Goal: Information Seeking & Learning: Learn about a topic

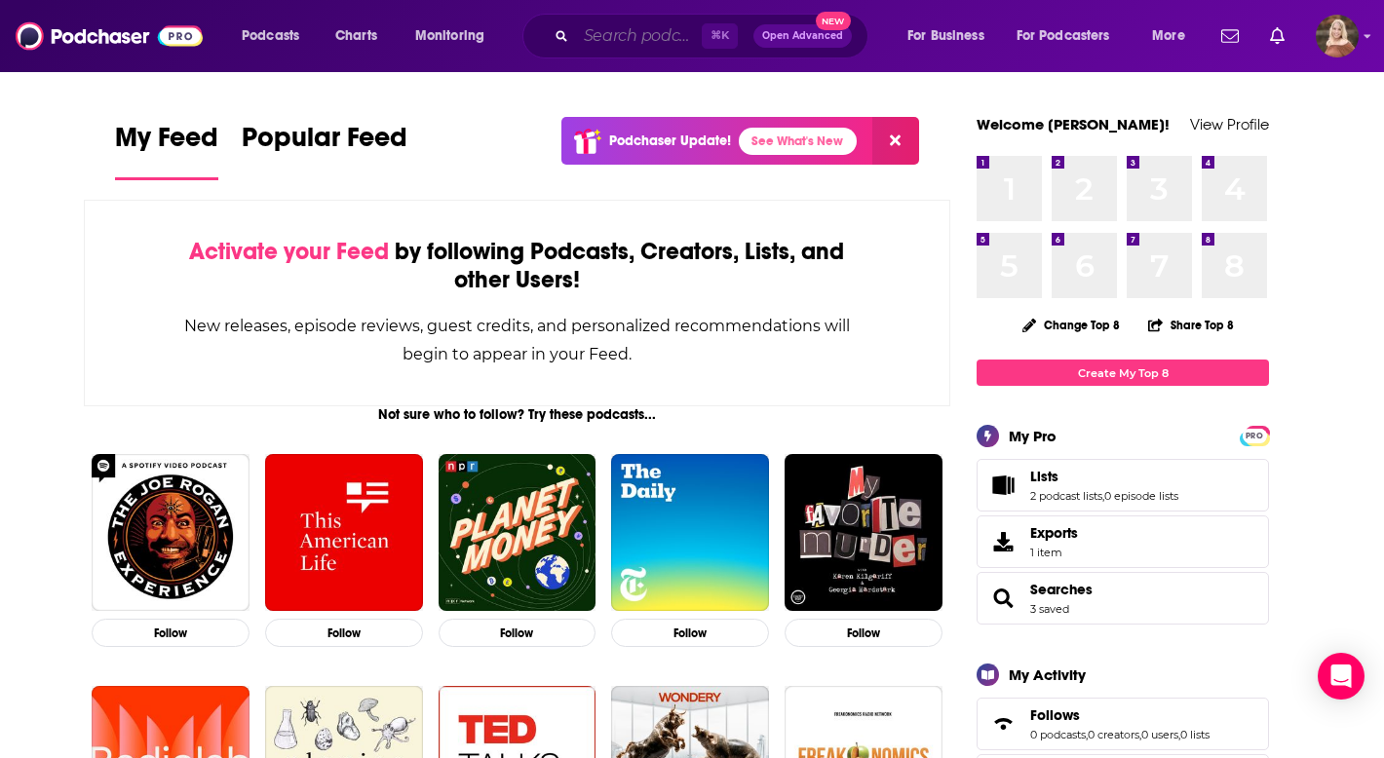
click at [632, 23] on input "Search podcasts, credits, & more..." at bounding box center [639, 35] width 126 height 31
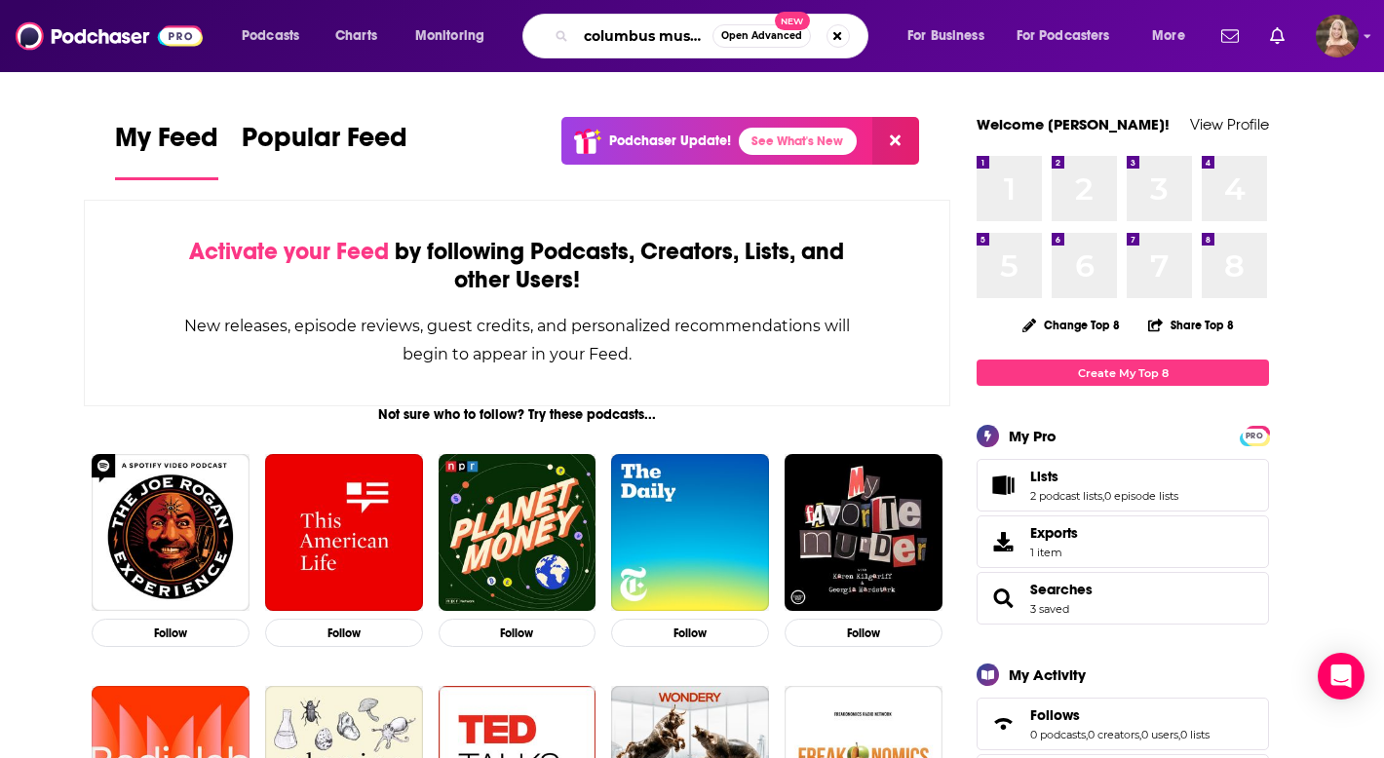
type input "columbus music"
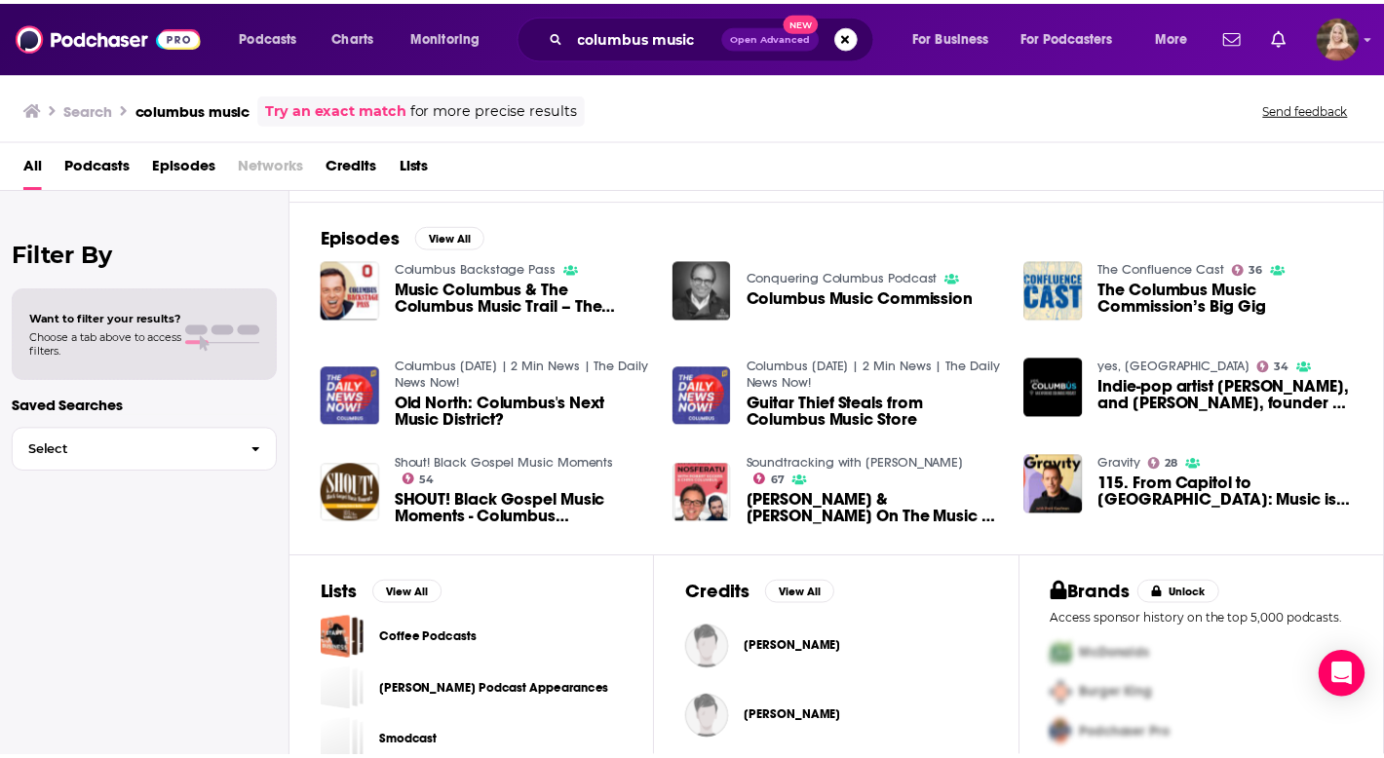
scroll to position [288, 0]
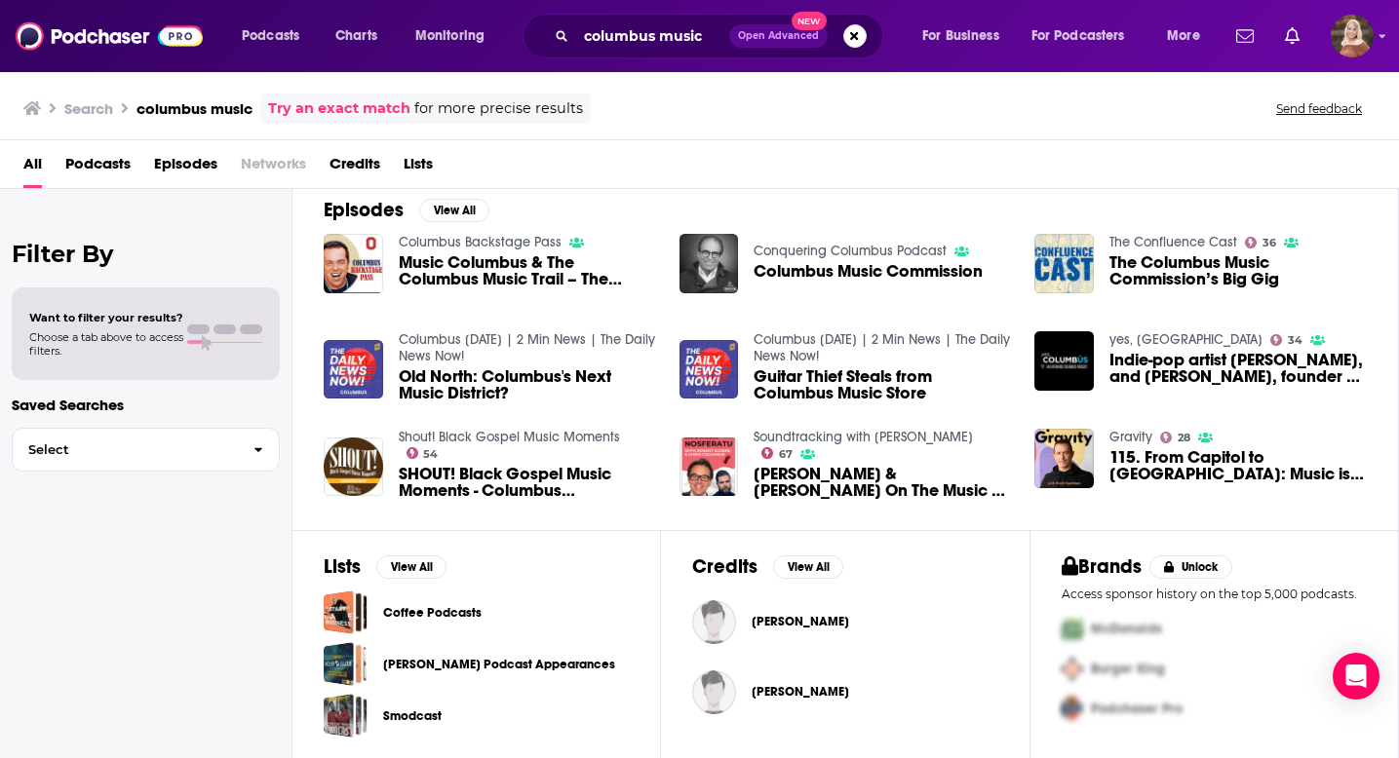
click at [777, 186] on div "All Podcasts Episodes Networks Credits Lists" at bounding box center [703, 168] width 1360 height 40
click at [873, 198] on div "Episodes View All Columbus Backstage Pass Music Columbus & The Columbus Music T…" at bounding box center [845, 352] width 1106 height 357
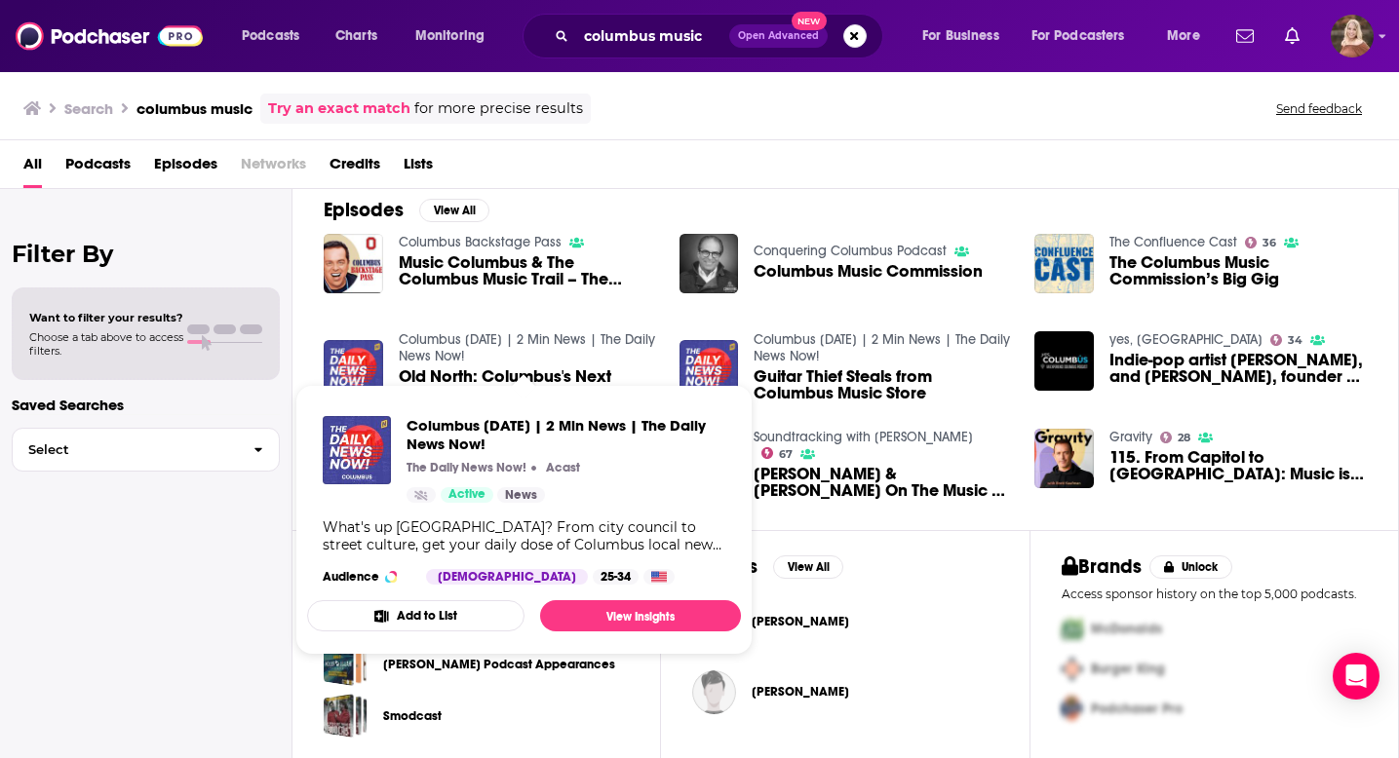
click at [436, 341] on link "Columbus [DATE] | 2 Min News | The Daily News Now!" at bounding box center [527, 347] width 256 height 33
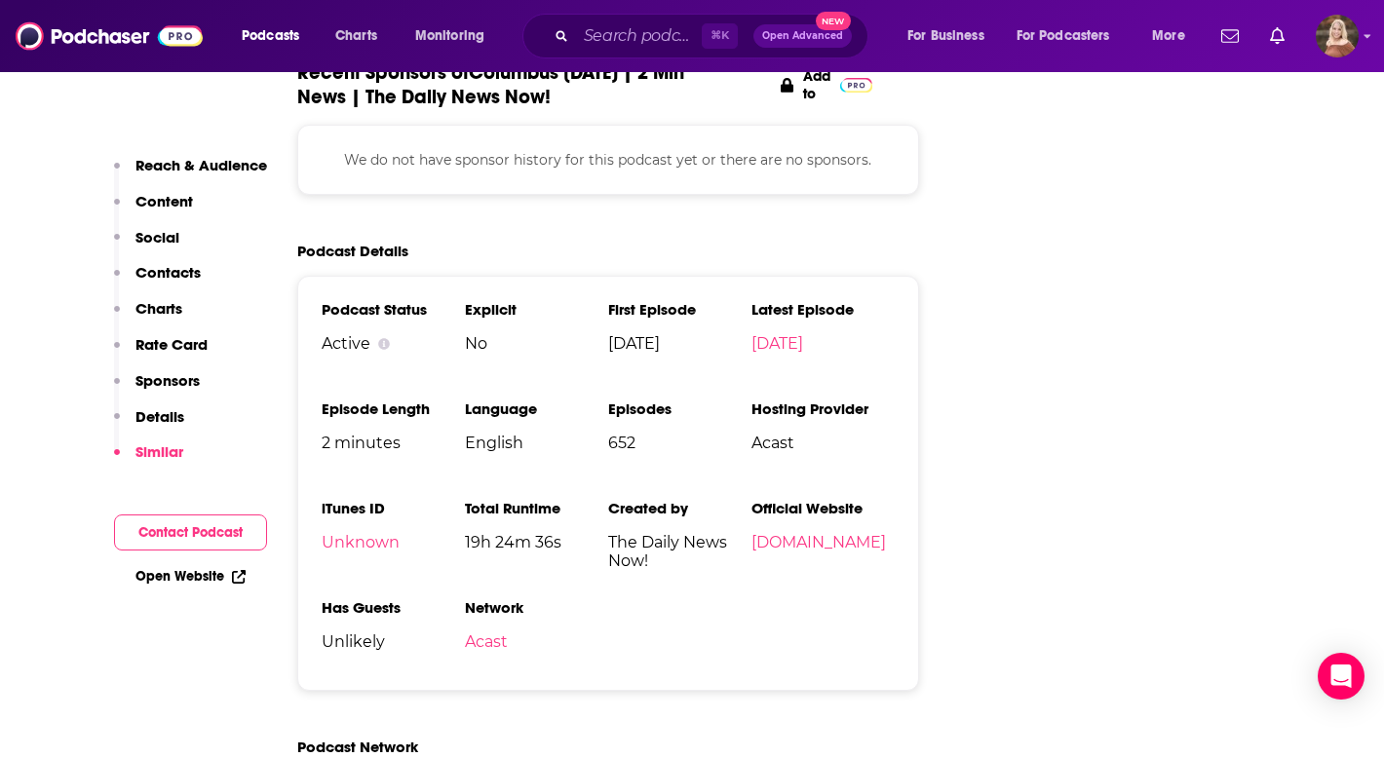
scroll to position [1764, 0]
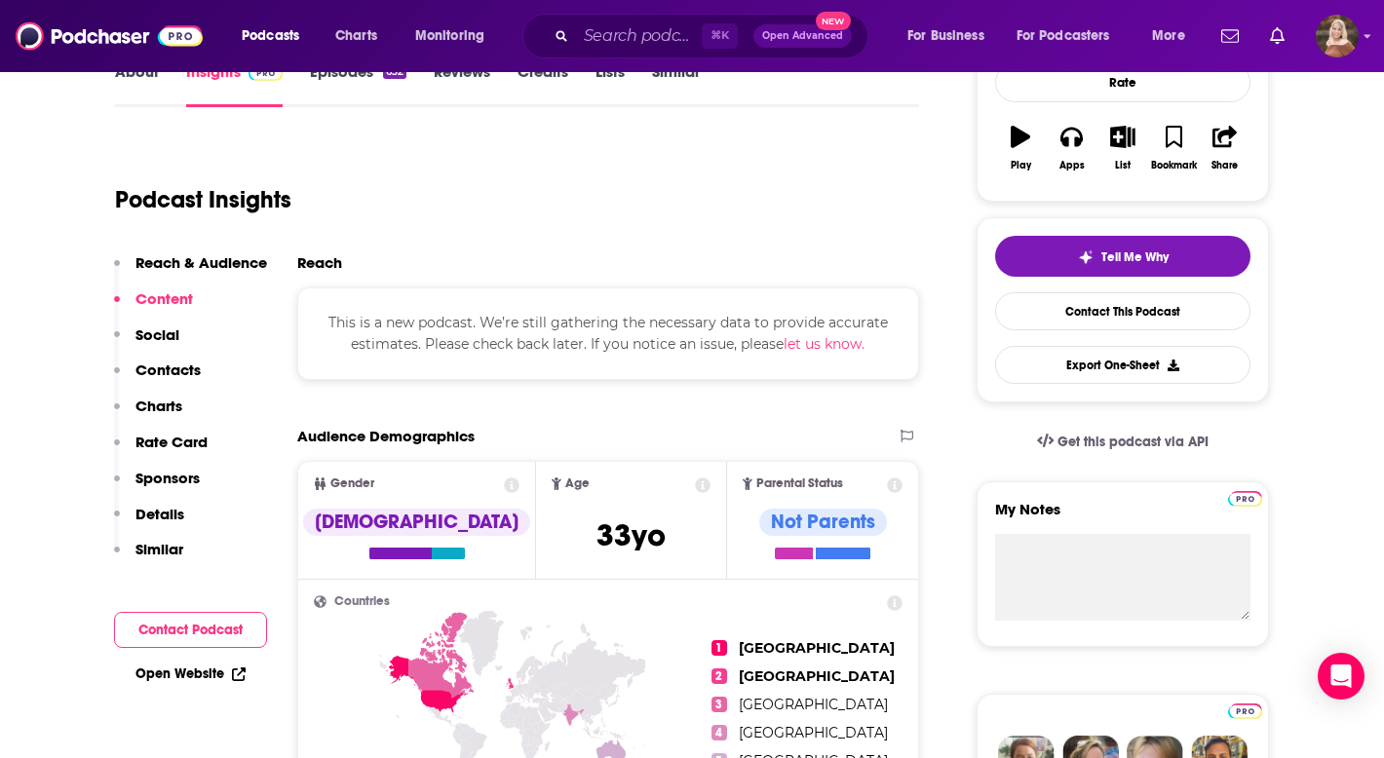
scroll to position [317, 0]
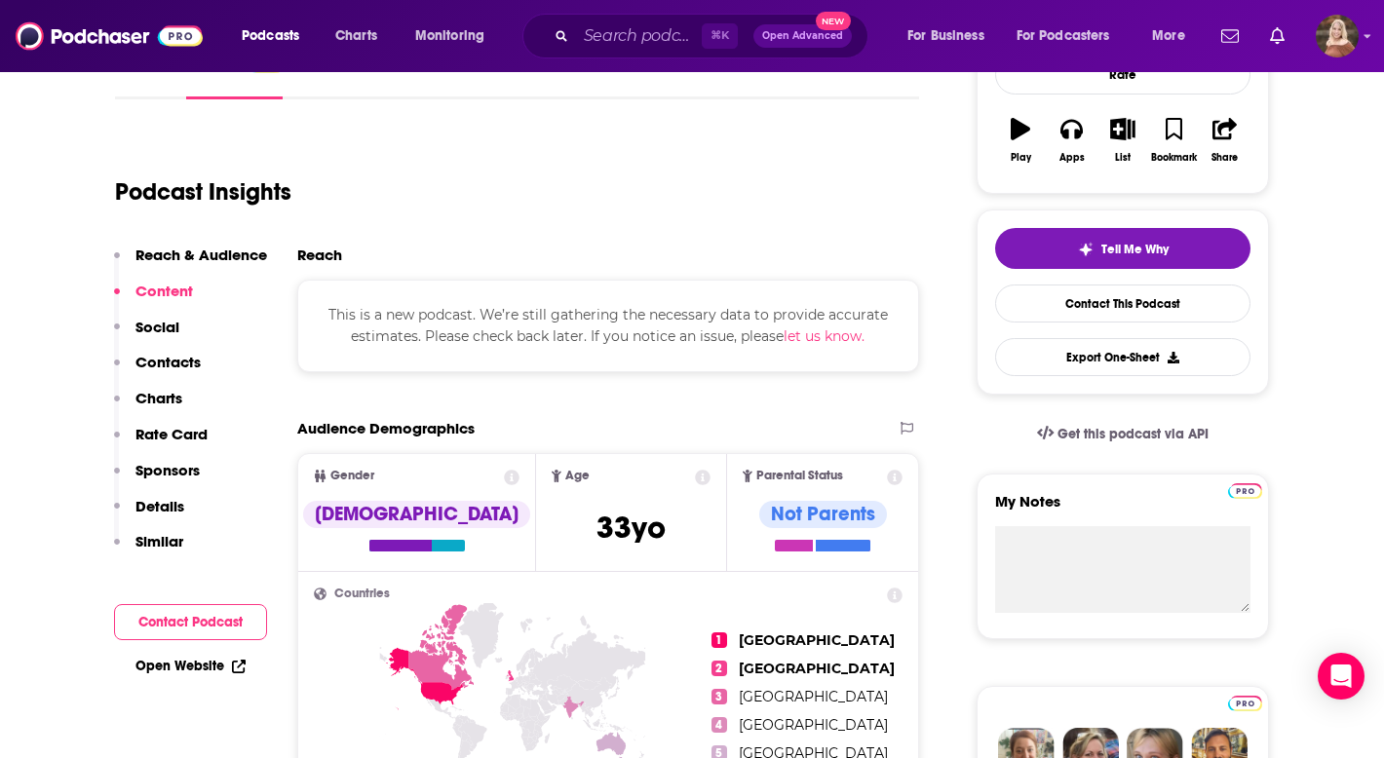
click at [444, 342] on span "This is a new podcast. We’re still gathering the necessary data to provide accu…" at bounding box center [608, 325] width 560 height 39
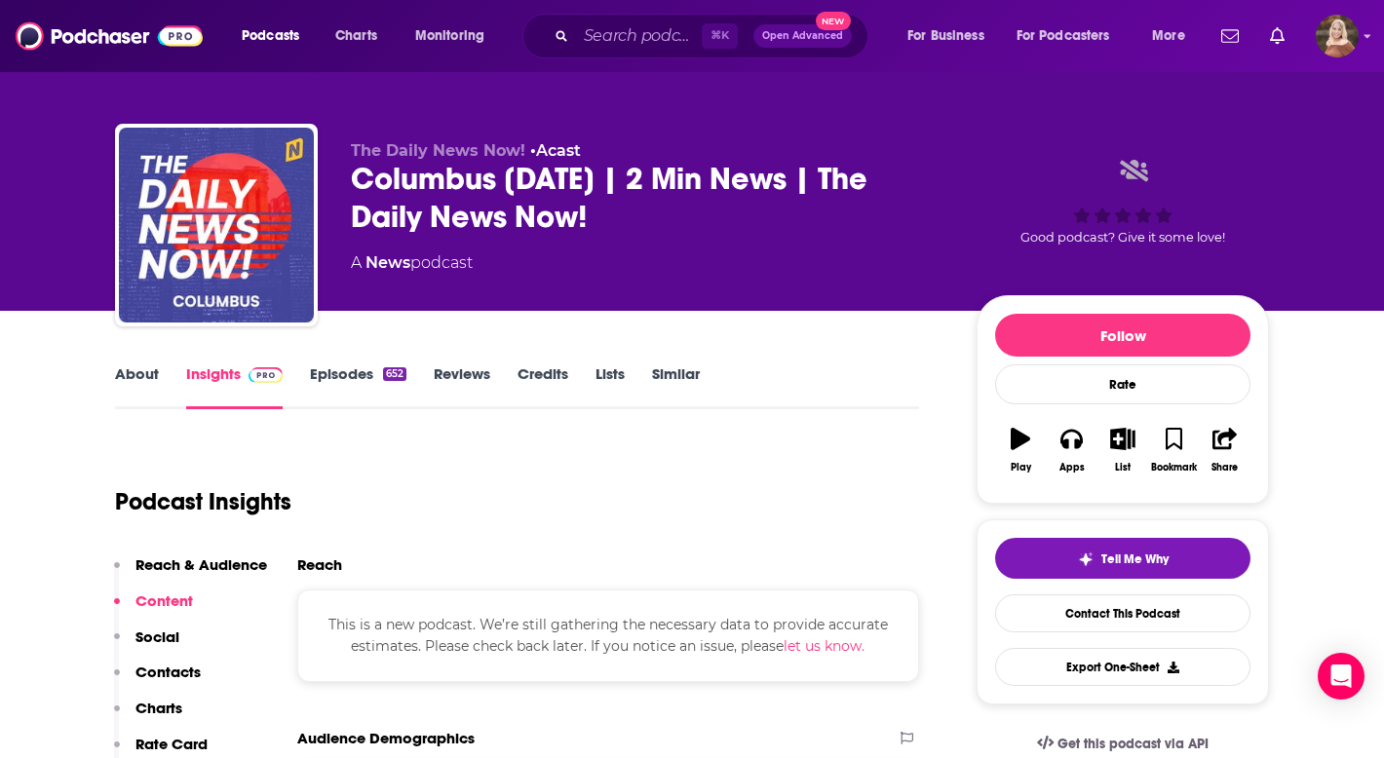
scroll to position [0, 0]
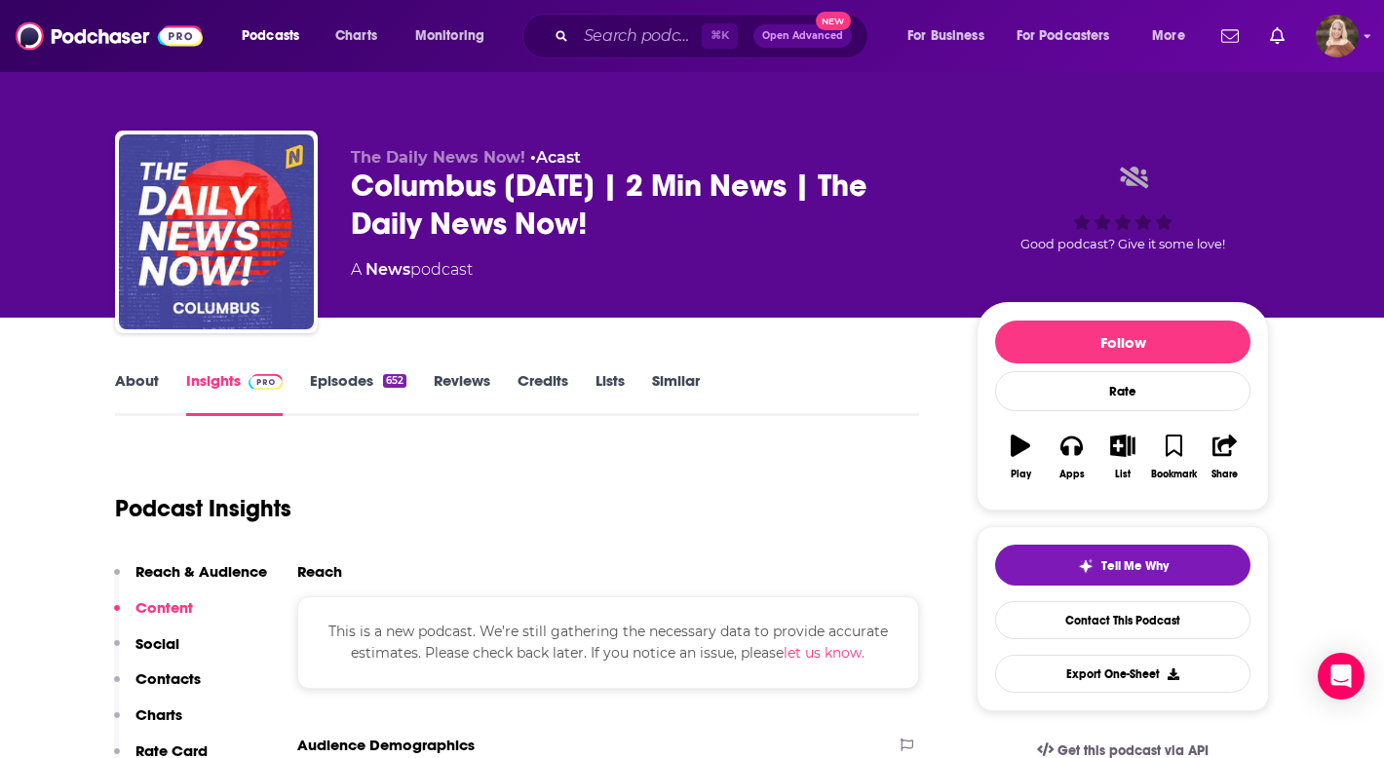
click at [878, 519] on div "Podcast Insights" at bounding box center [509, 496] width 789 height 99
